Goal: Task Accomplishment & Management: Use online tool/utility

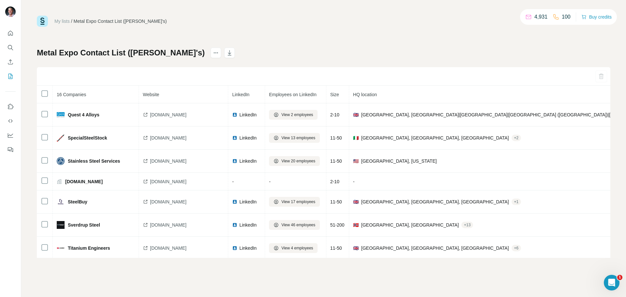
click at [395, 51] on div "Metal Expo Contact List (Mark's) 16 Companies Website LinkedIn Employees on Lin…" at bounding box center [324, 153] width 574 height 210
click at [349, 30] on div "My lists / Metal Expo Contact List (Mark's) 4,931 100 Buy credits Metal Expo Co…" at bounding box center [324, 137] width 574 height 242
click at [10, 46] on icon "Search" at bounding box center [10, 47] width 7 height 7
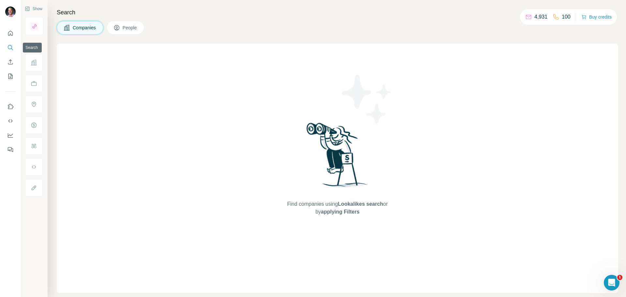
click at [9, 46] on icon "Search" at bounding box center [10, 47] width 7 height 7
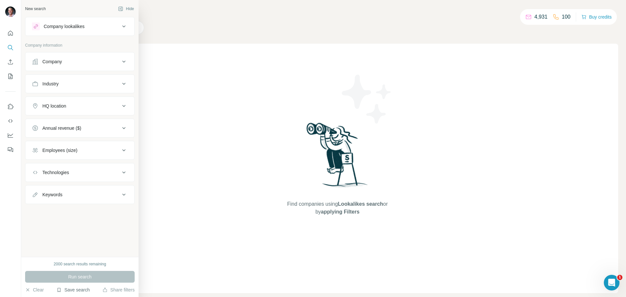
click at [81, 291] on button "Save search" at bounding box center [72, 290] width 33 height 7
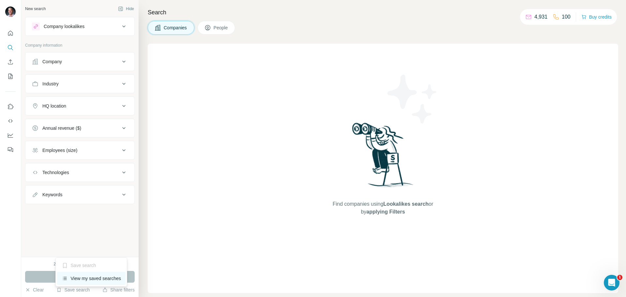
click at [87, 278] on div "View my saved searches" at bounding box center [91, 278] width 69 height 13
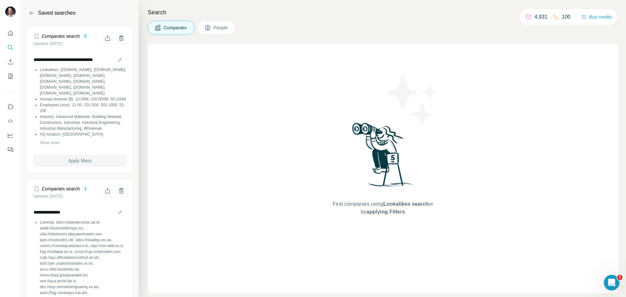
click at [89, 167] on button "Apply filters" at bounding box center [79, 161] width 93 height 12
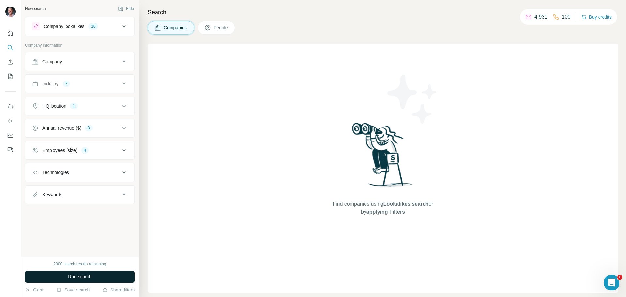
click at [91, 274] on span "Run search" at bounding box center [79, 277] width 23 height 7
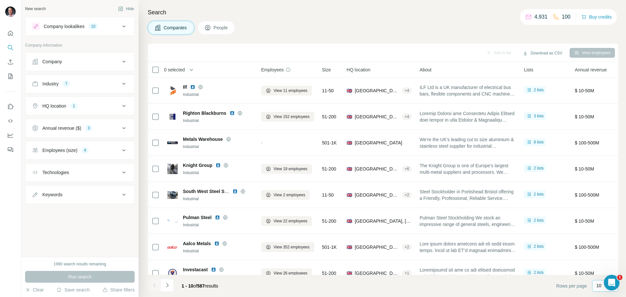
click at [597, 290] on div "10" at bounding box center [605, 286] width 16 height 11
click at [604, 236] on div "60" at bounding box center [605, 236] width 15 height 7
click at [166, 285] on icon "Navigate to next page" at bounding box center [167, 285] width 7 height 7
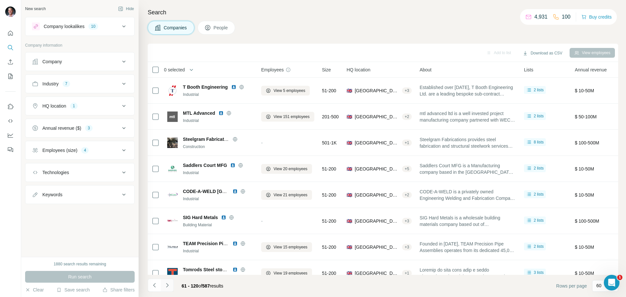
click at [166, 285] on icon "Navigate to next page" at bounding box center [167, 285] width 7 height 7
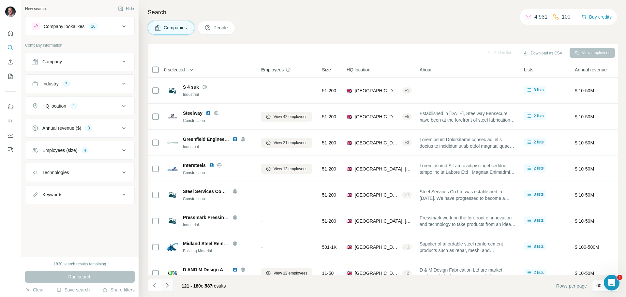
click at [166, 285] on icon "Navigate to next page" at bounding box center [167, 285] width 7 height 7
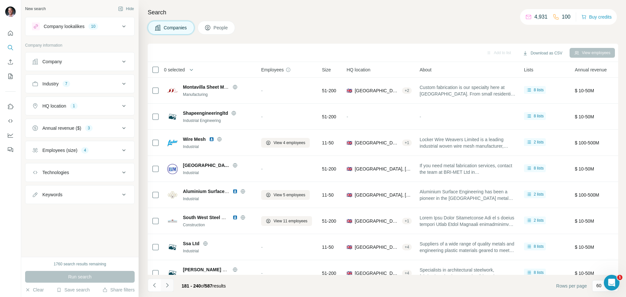
click at [166, 285] on icon "Navigate to next page" at bounding box center [167, 285] width 7 height 7
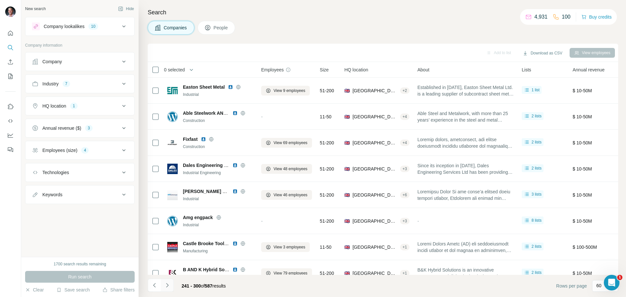
click at [166, 285] on icon "Navigate to next page" at bounding box center [167, 285] width 7 height 7
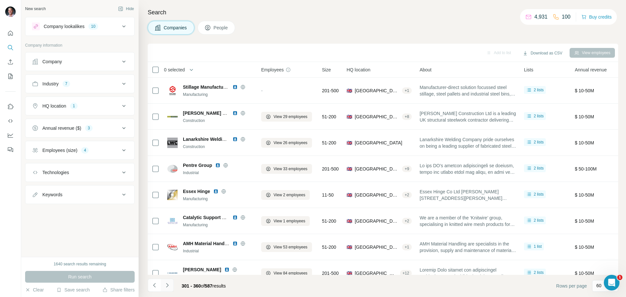
click at [166, 285] on icon "Navigate to next page" at bounding box center [167, 285] width 7 height 7
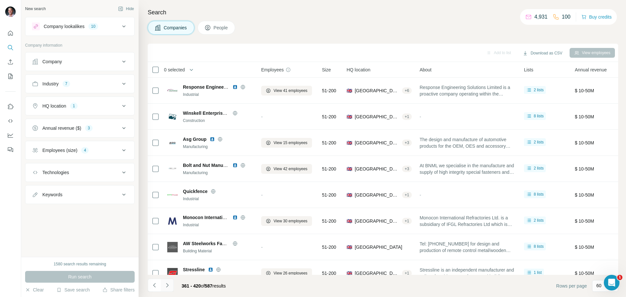
click at [166, 285] on icon "Navigate to next page" at bounding box center [167, 285] width 7 height 7
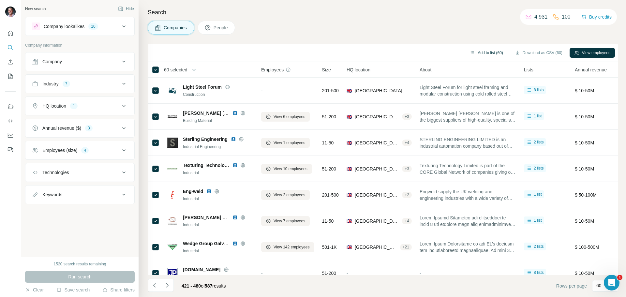
click at [488, 53] on button "Add to list (60)" at bounding box center [487, 53] width 42 height 10
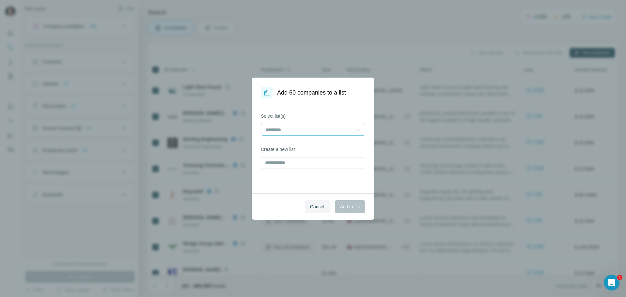
click at [341, 130] on input at bounding box center [309, 129] width 88 height 7
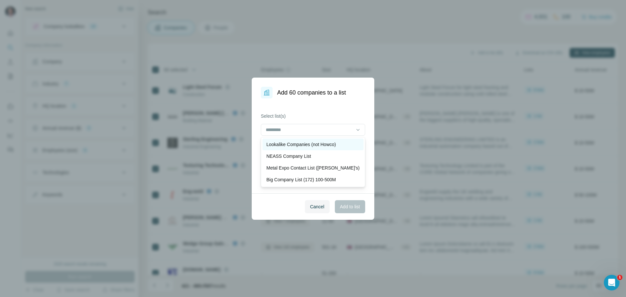
click at [326, 145] on p "Lookalike Companies (not Howco)" at bounding box center [302, 144] width 70 height 7
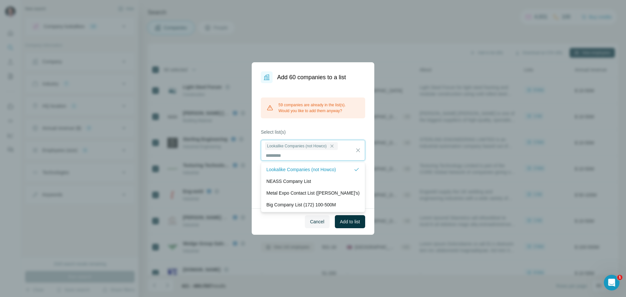
scroll to position [1, 0]
click at [348, 221] on span "Add to list" at bounding box center [350, 222] width 20 height 7
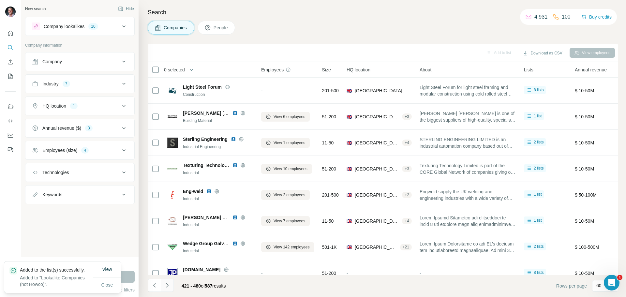
click at [169, 284] on icon "Navigate to next page" at bounding box center [167, 285] width 7 height 7
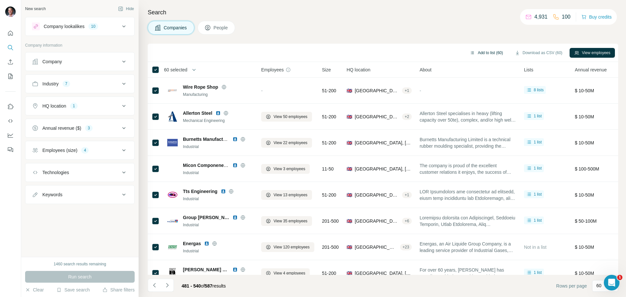
click at [488, 53] on button "Add to list (60)" at bounding box center [487, 53] width 42 height 10
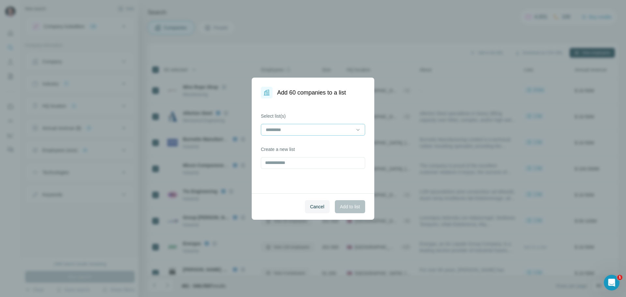
click at [345, 130] on input at bounding box center [309, 129] width 88 height 7
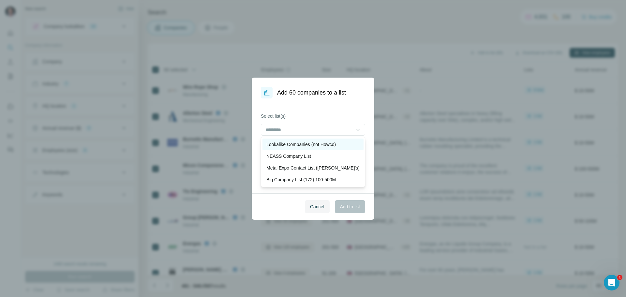
click at [328, 144] on p "Lookalike Companies (not Howco)" at bounding box center [302, 144] width 70 height 7
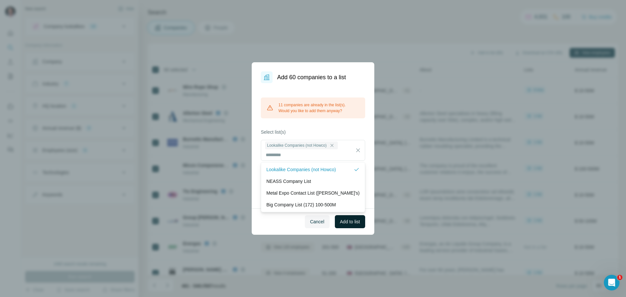
click at [347, 219] on span "Add to list" at bounding box center [350, 222] width 20 height 7
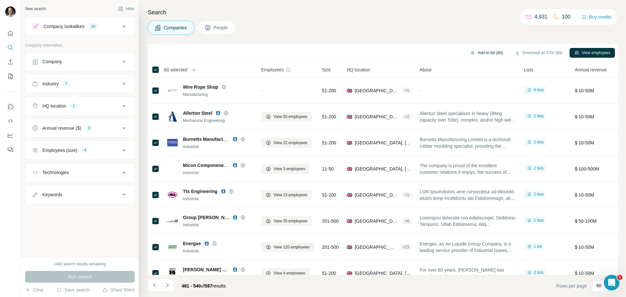
click at [489, 51] on button "Add to list (60)" at bounding box center [487, 53] width 42 height 10
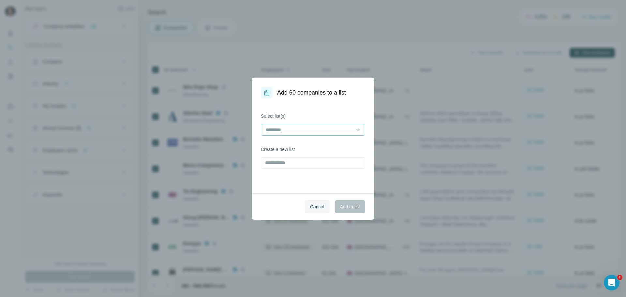
click at [269, 130] on input at bounding box center [309, 129] width 88 height 7
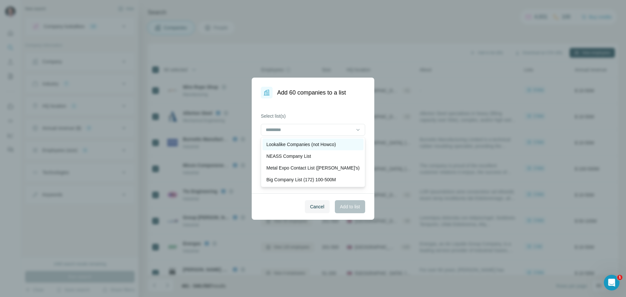
click at [277, 146] on p "Lookalike Companies (not Howco)" at bounding box center [302, 144] width 70 height 7
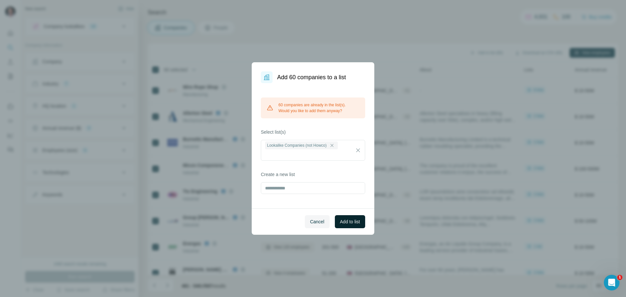
click at [354, 221] on span "Add to list" at bounding box center [350, 222] width 20 height 7
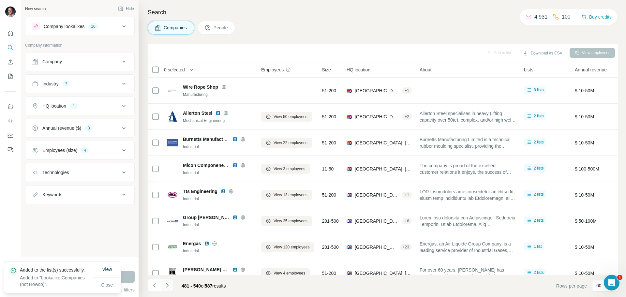
click at [167, 286] on icon "Navigate to next page" at bounding box center [167, 285] width 7 height 7
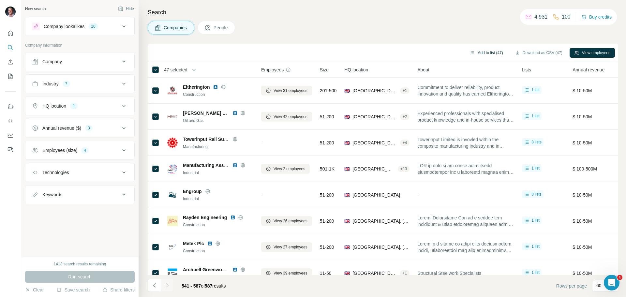
click at [482, 52] on button "Add to list (47)" at bounding box center [487, 53] width 42 height 10
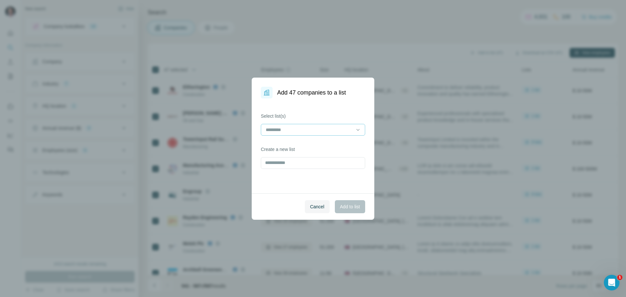
click at [337, 126] on input at bounding box center [309, 129] width 88 height 7
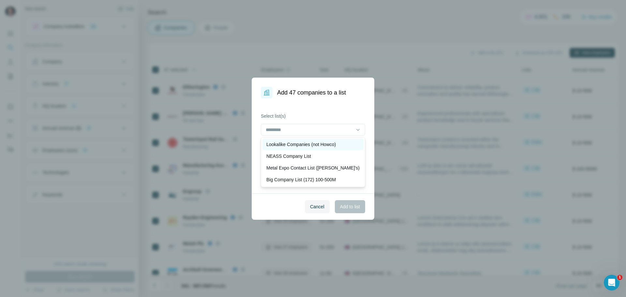
click at [311, 146] on p "Lookalike Companies (not Howco)" at bounding box center [302, 144] width 70 height 7
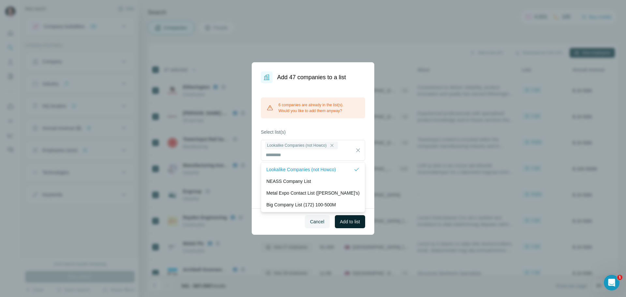
click at [349, 227] on button "Add to list" at bounding box center [350, 221] width 30 height 13
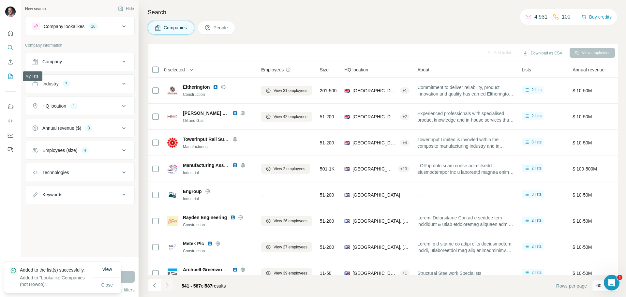
click at [10, 75] on icon "My lists" at bounding box center [10, 76] width 7 height 7
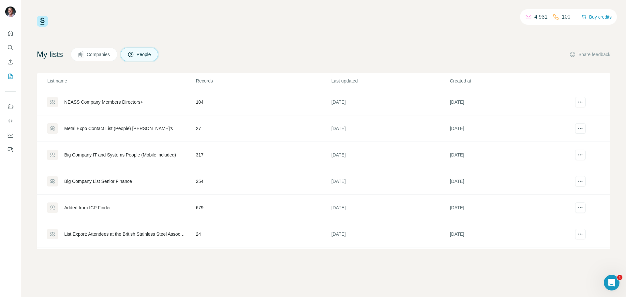
click at [91, 56] on span "Companies" at bounding box center [99, 54] width 24 height 7
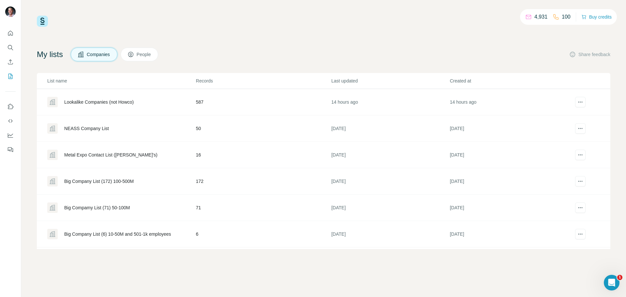
click at [120, 102] on div "Lookalike Companies (not Howco)" at bounding box center [99, 102] width 70 height 7
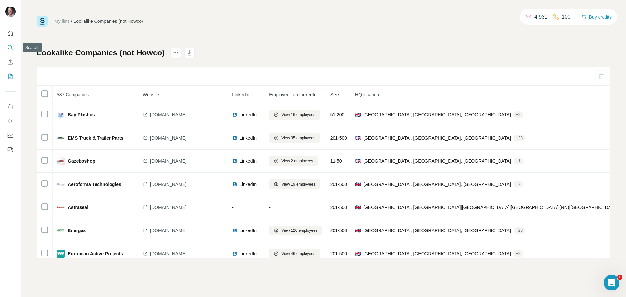
click at [10, 46] on icon "Search" at bounding box center [10, 47] width 7 height 7
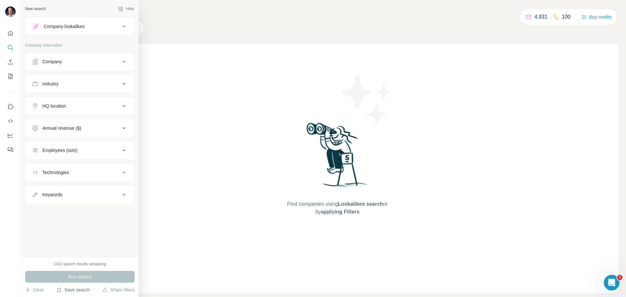
click at [70, 290] on button "Save search" at bounding box center [72, 290] width 33 height 7
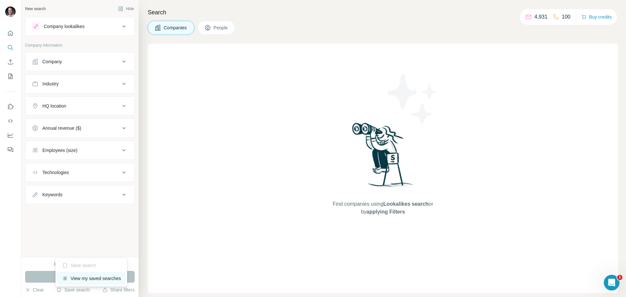
click at [78, 280] on div "View my saved searches" at bounding box center [91, 278] width 69 height 13
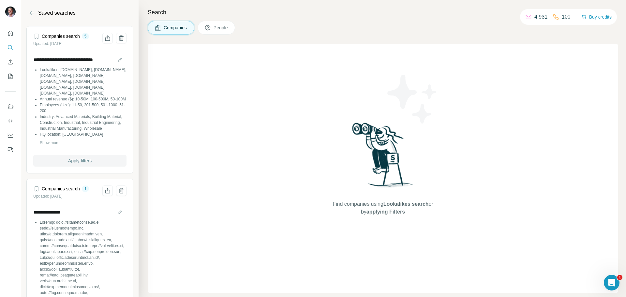
click at [80, 164] on span "Apply filters" at bounding box center [79, 161] width 23 height 7
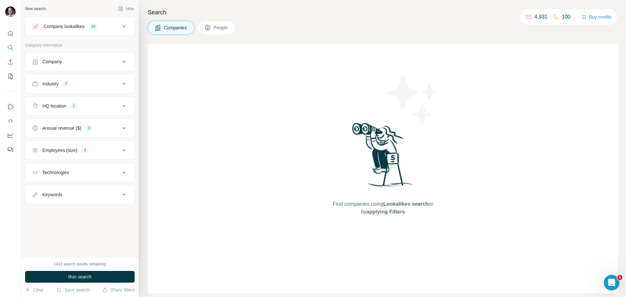
click at [216, 25] on span "People" at bounding box center [221, 27] width 15 height 7
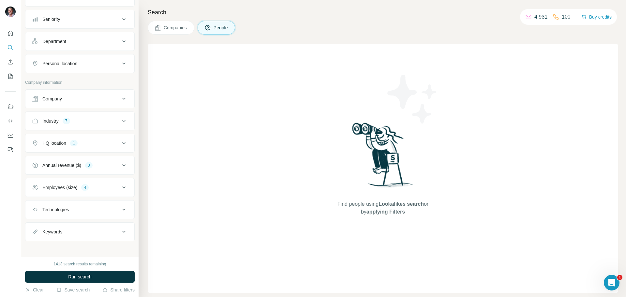
scroll to position [67, 0]
click at [70, 289] on button "Save search" at bounding box center [72, 290] width 33 height 7
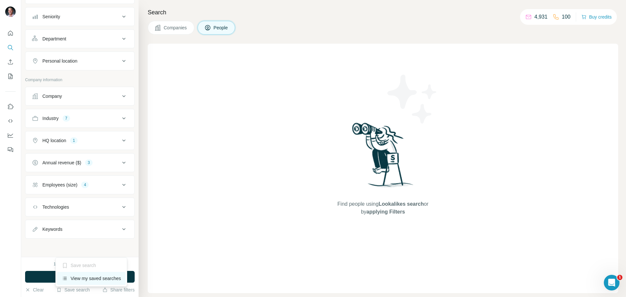
click at [71, 281] on div "View my saved searches" at bounding box center [91, 278] width 69 height 13
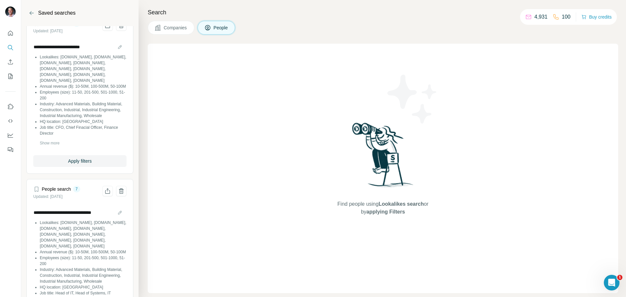
scroll to position [499, 0]
click at [56, 144] on span "Show more" at bounding box center [50, 141] width 20 height 6
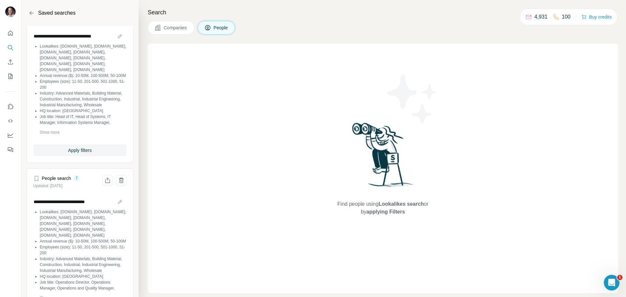
scroll to position [680, 0]
click at [57, 133] on span "Show more" at bounding box center [50, 131] width 20 height 6
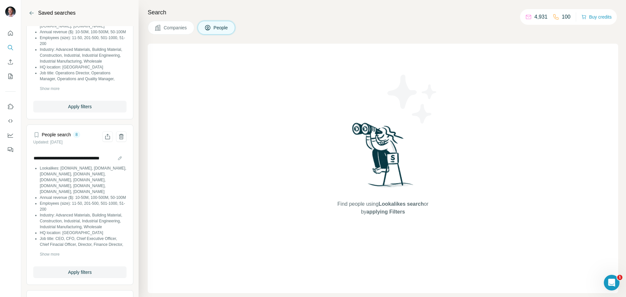
scroll to position [906, 0]
click at [50, 90] on span "Show more" at bounding box center [50, 87] width 20 height 6
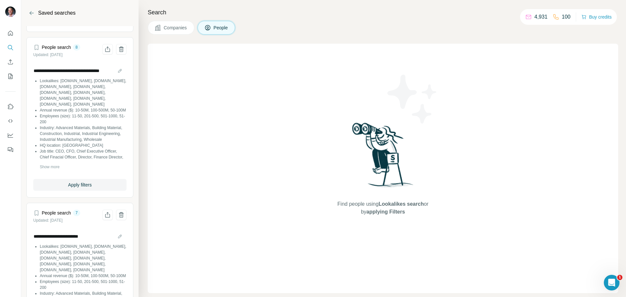
scroll to position [1036, 0]
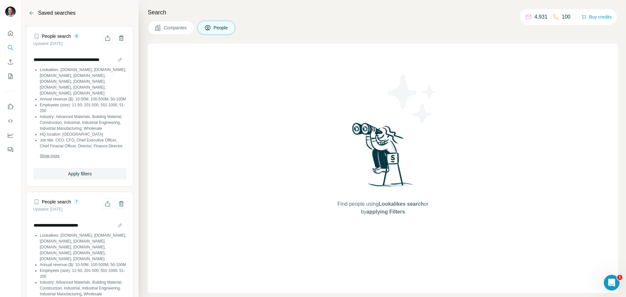
click at [46, 159] on span "Show more" at bounding box center [50, 156] width 20 height 6
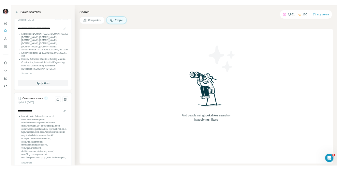
scroll to position [0, 0]
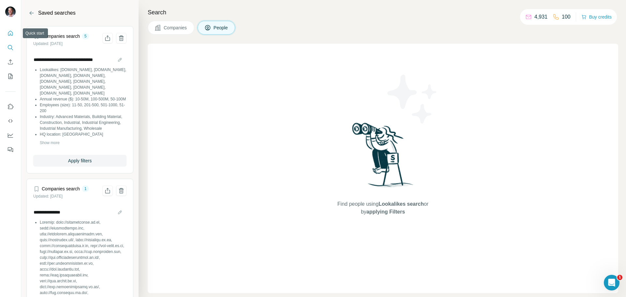
click at [11, 32] on icon "Quick start" at bounding box center [10, 33] width 7 height 7
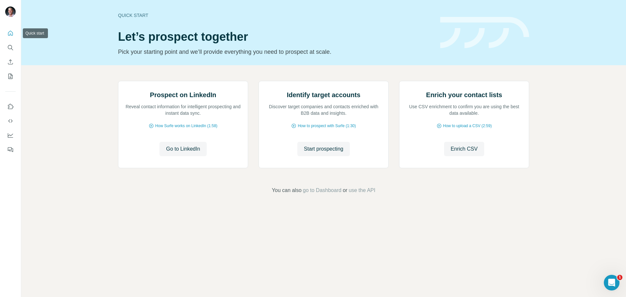
click at [11, 34] on icon "Quick start" at bounding box center [10, 33] width 5 height 5
